Goal: Information Seeking & Learning: Learn about a topic

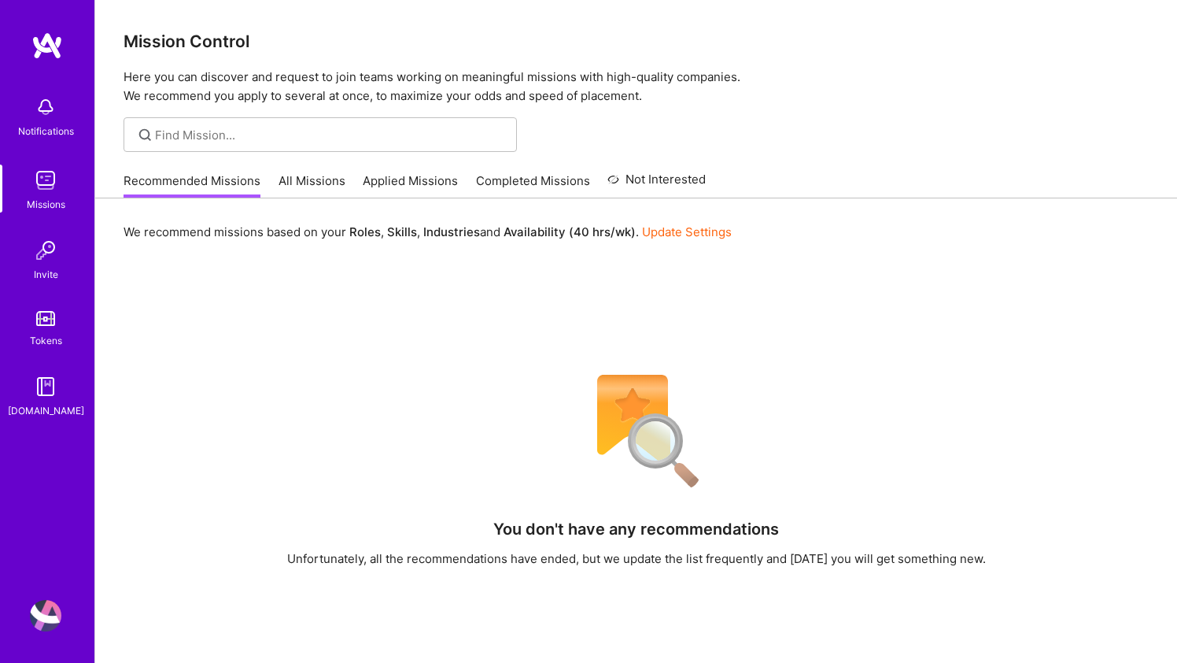
click at [320, 179] on link "All Missions" at bounding box center [312, 185] width 67 height 26
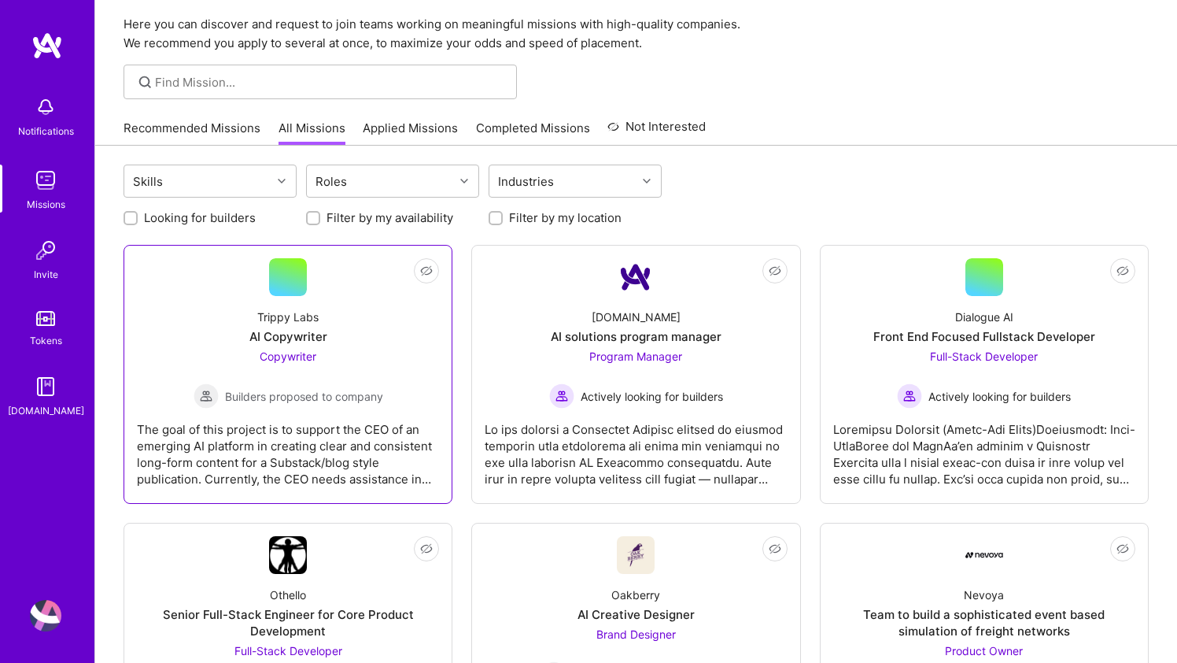
scroll to position [62, 0]
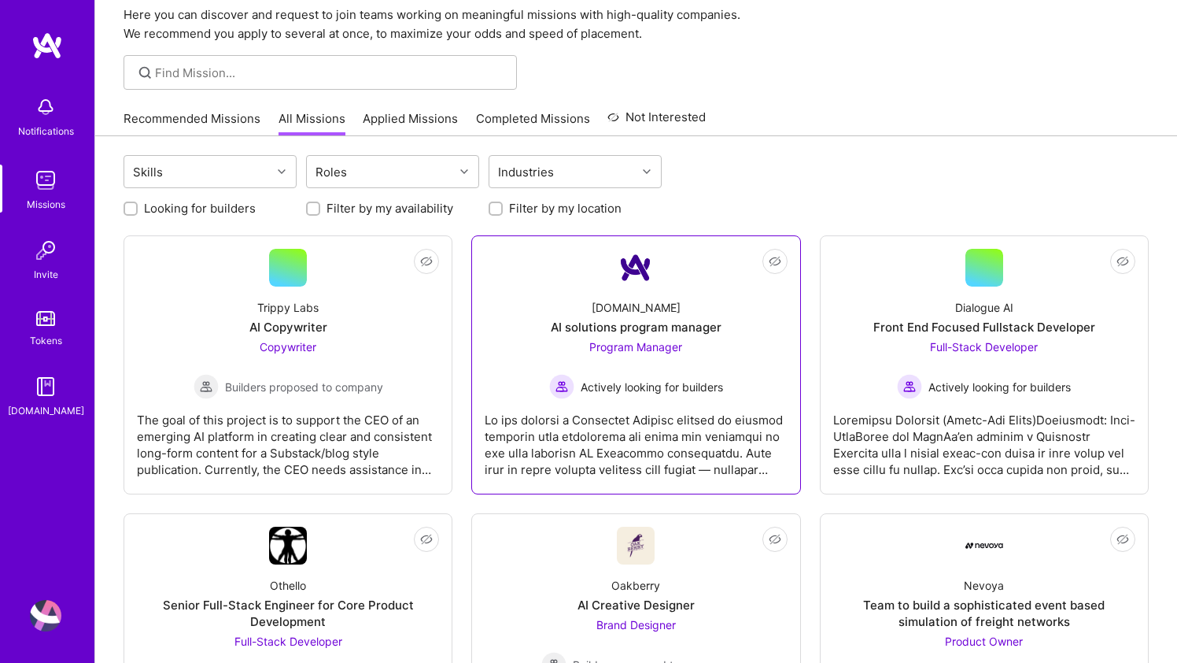
click at [640, 349] on span "Program Manager" at bounding box center [635, 346] width 93 height 13
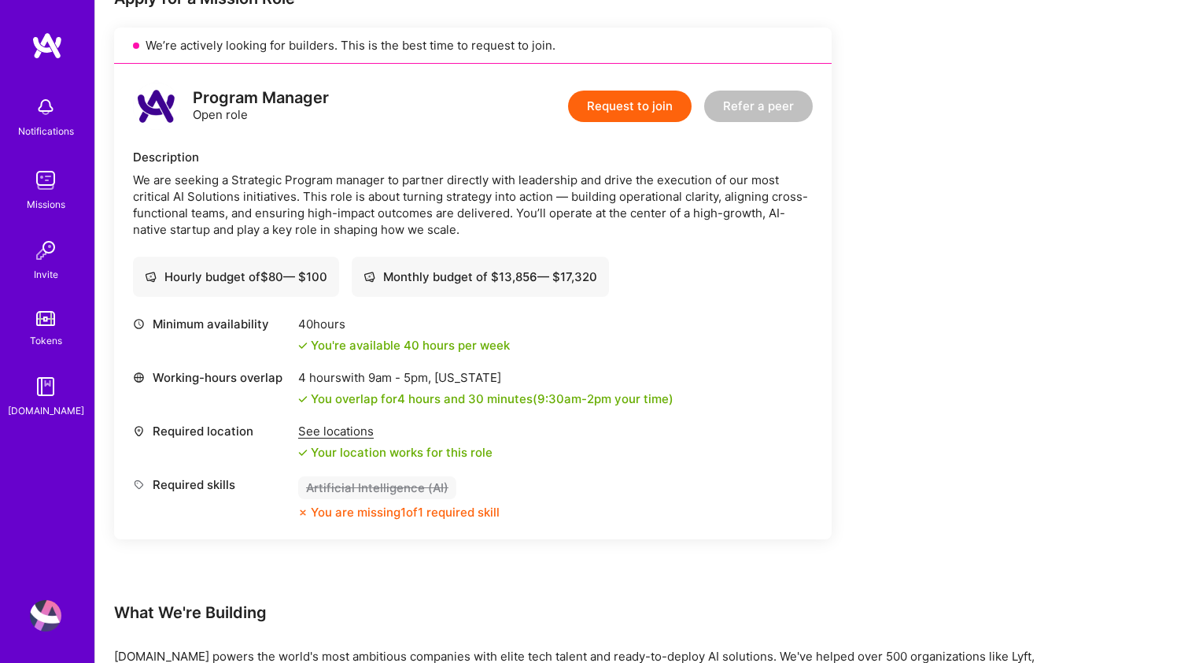
scroll to position [699, 0]
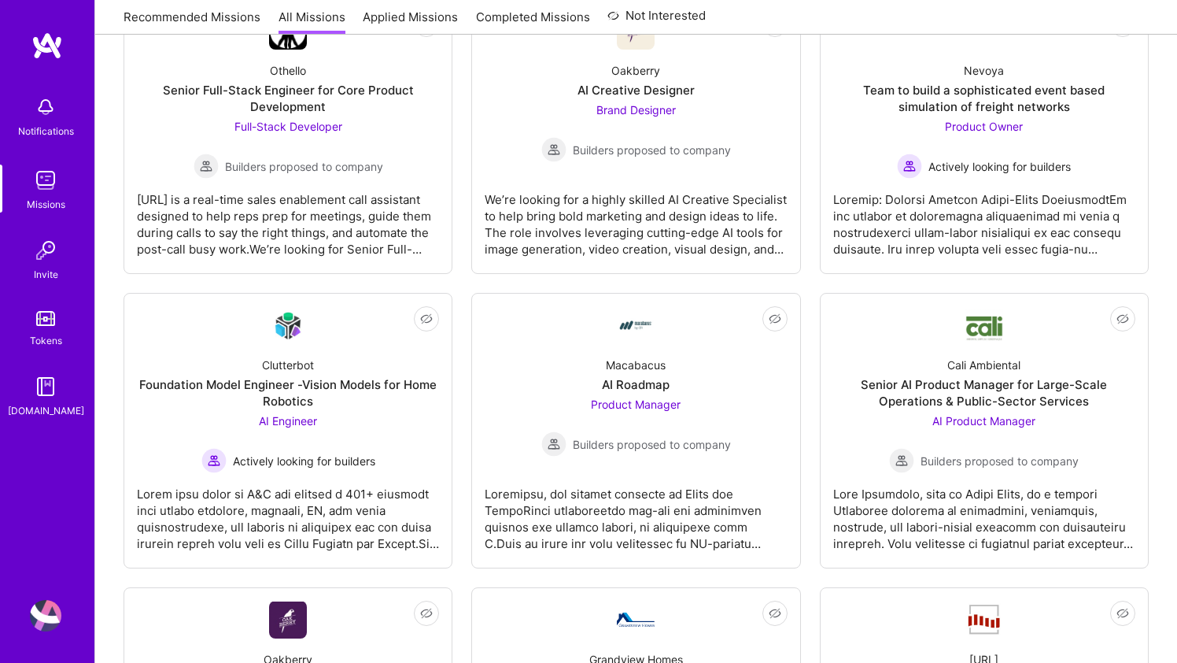
scroll to position [590, 0]
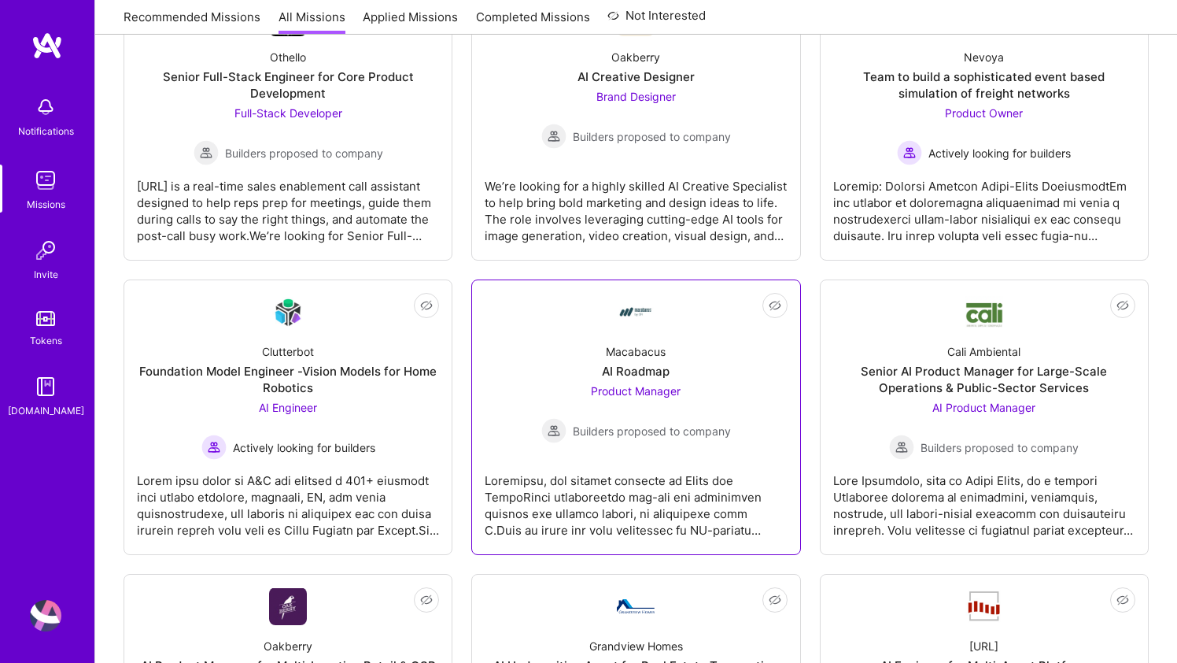
click at [647, 448] on link "Not Interested Macabacus AI Roadmap Product Manager Builders proposed to company" at bounding box center [636, 417] width 302 height 249
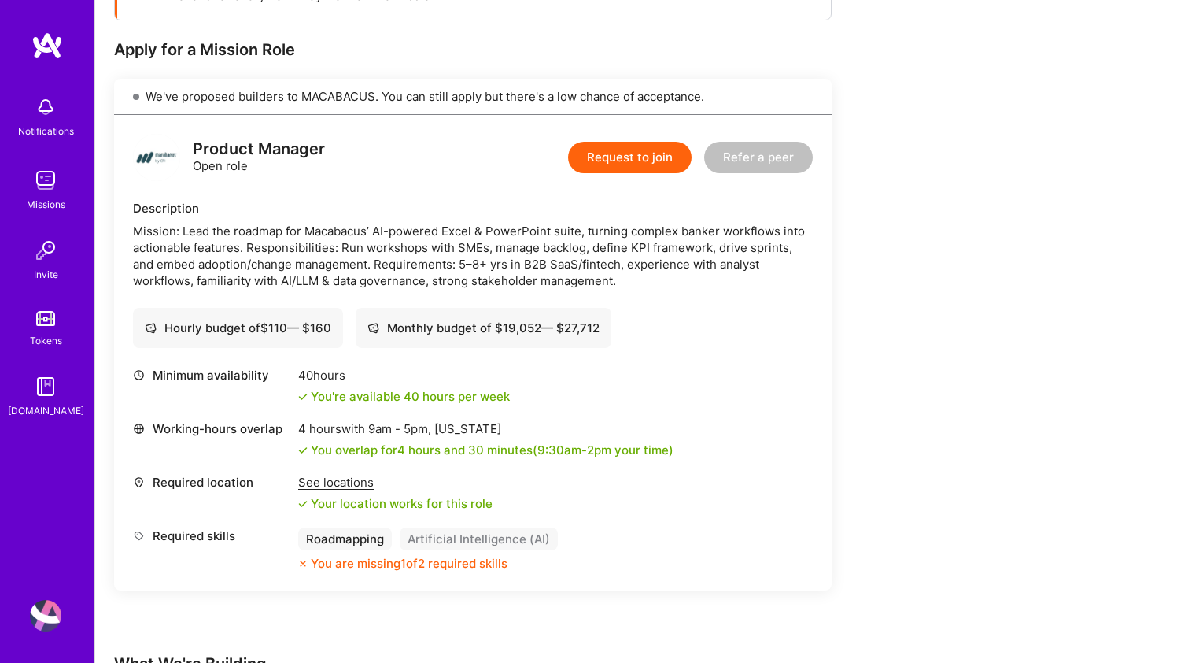
scroll to position [268, 0]
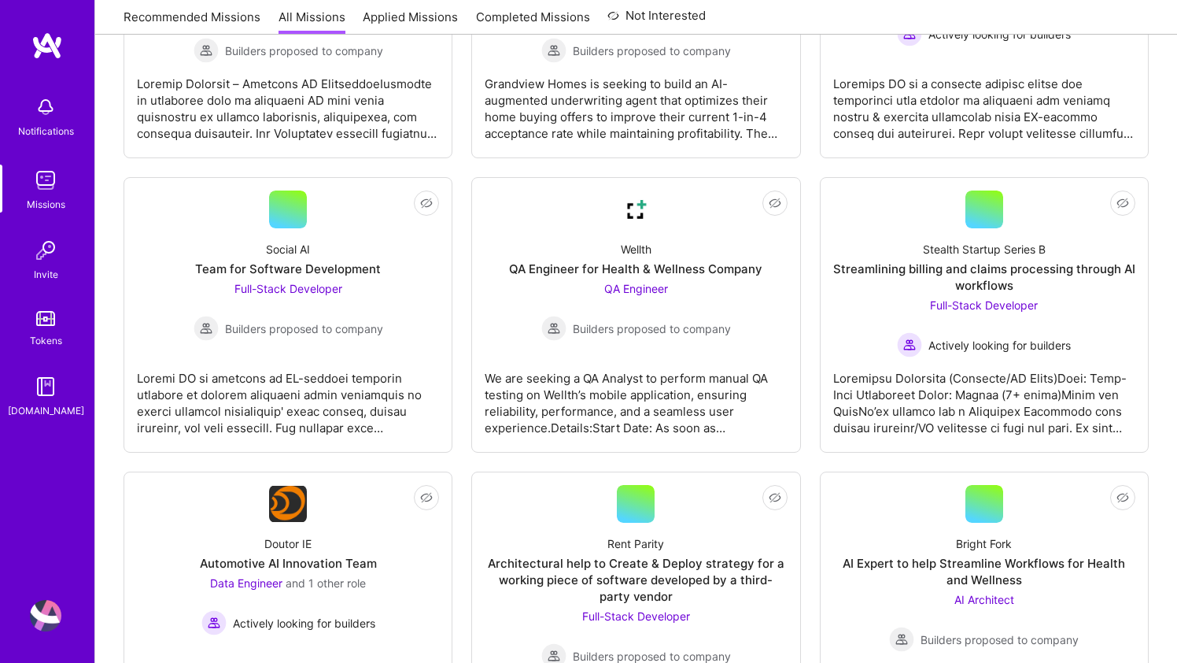
scroll to position [1314, 0]
